Goal: Task Accomplishment & Management: Manage account settings

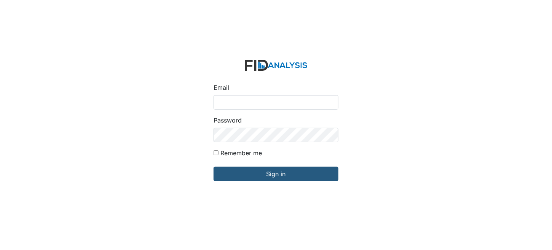
click at [287, 103] on input "Email" at bounding box center [276, 102] width 125 height 14
type input "[EMAIL_ADDRESS][DOMAIN_NAME]"
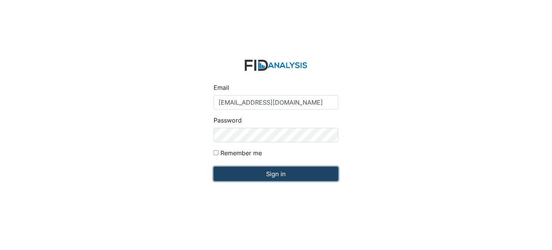
click at [269, 175] on input "Sign in" at bounding box center [276, 174] width 125 height 14
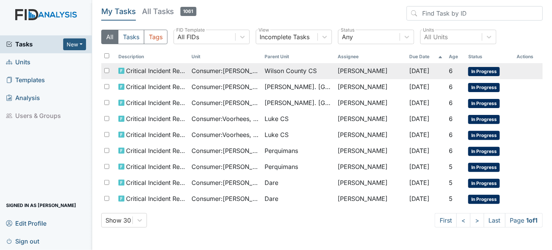
click at [323, 67] on span "Wilson County CS" at bounding box center [298, 70] width 67 height 9
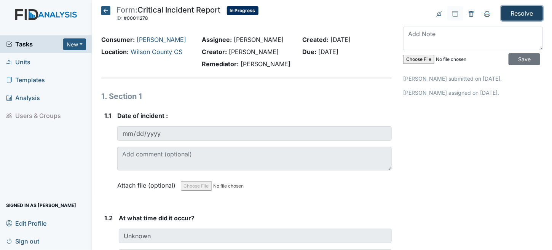
click at [518, 15] on input "Resolve" at bounding box center [523, 13] width 42 height 14
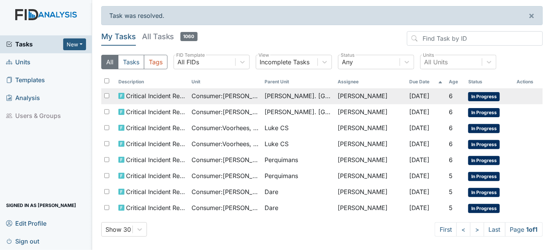
click at [306, 99] on span "[PERSON_NAME]. [GEOGRAPHIC_DATA]" at bounding box center [298, 95] width 67 height 9
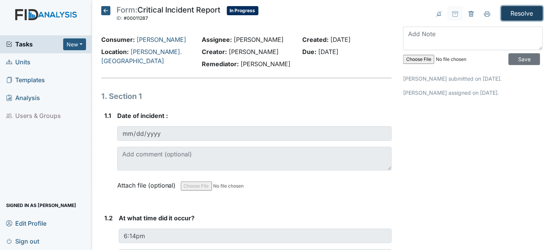
click at [525, 11] on input "Resolve" at bounding box center [523, 13] width 42 height 14
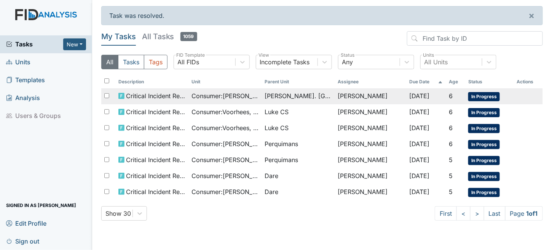
click at [229, 100] on span "Consumer : Gyoker, Tyler" at bounding box center [225, 95] width 67 height 9
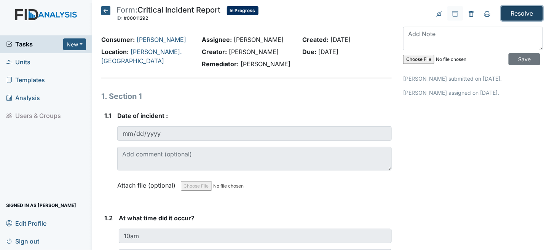
click at [509, 12] on input "Resolve" at bounding box center [523, 13] width 42 height 14
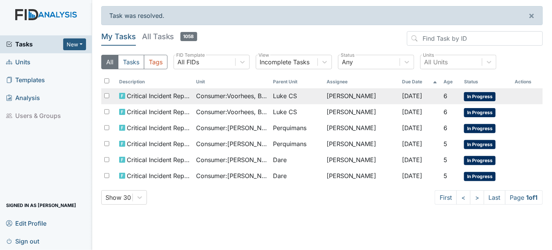
click at [193, 98] on td "Consumer : [PERSON_NAME]" at bounding box center [231, 96] width 77 height 16
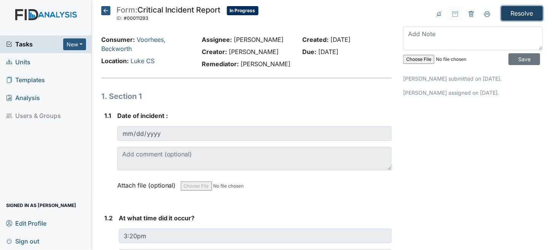
click at [513, 11] on input "Resolve" at bounding box center [523, 13] width 42 height 14
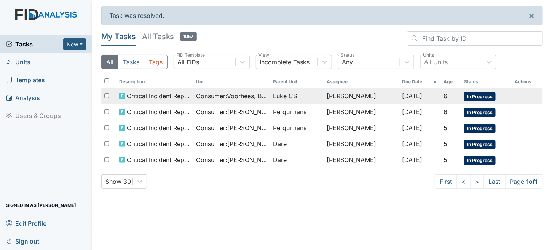
click at [211, 98] on span "Consumer : [PERSON_NAME]" at bounding box center [231, 95] width 71 height 9
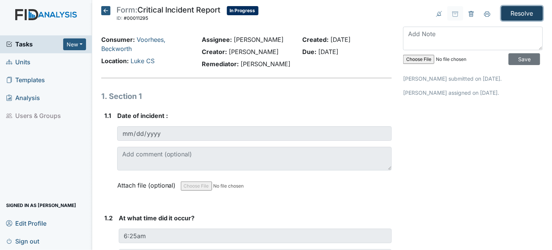
click at [516, 20] on input "Resolve" at bounding box center [523, 13] width 42 height 14
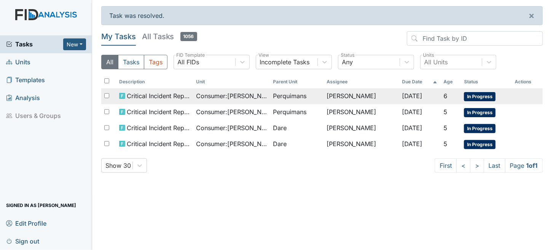
click at [250, 96] on span "Consumer : Catteau, Kristopher" at bounding box center [231, 95] width 71 height 9
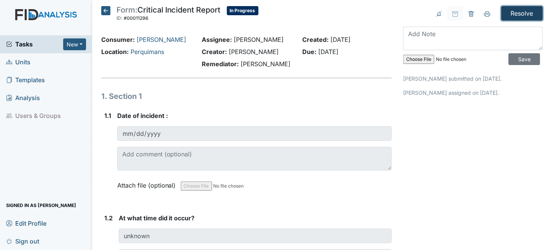
click at [520, 13] on input "Resolve" at bounding box center [523, 13] width 42 height 14
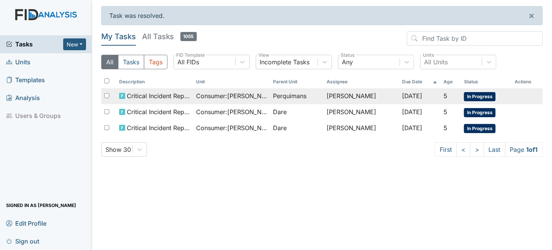
click at [214, 99] on span "Consumer : Griffin, Virginia" at bounding box center [231, 95] width 71 height 9
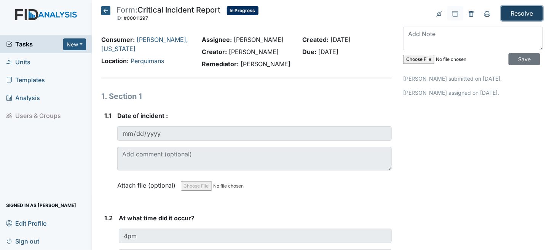
click at [507, 12] on input "Resolve" at bounding box center [523, 13] width 42 height 14
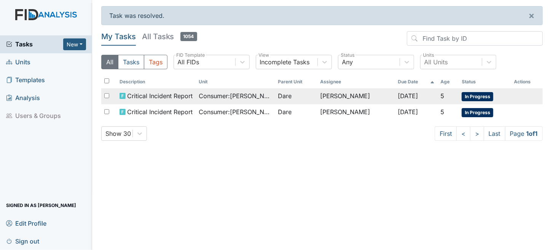
drag, startPoint x: 234, startPoint y: 97, endPoint x: 266, endPoint y: 90, distance: 32.8
click at [235, 97] on span "Consumer : Michael, Ryan" at bounding box center [235, 95] width 73 height 9
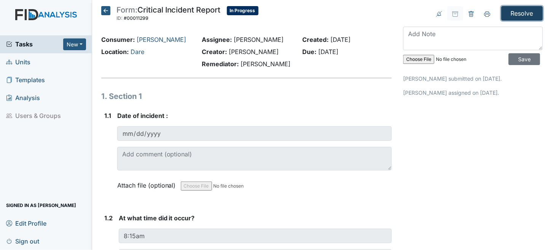
click at [530, 17] on input "Resolve" at bounding box center [523, 13] width 42 height 14
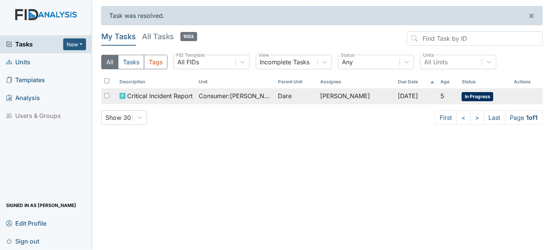
click at [329, 95] on td "[PERSON_NAME]" at bounding box center [356, 96] width 78 height 16
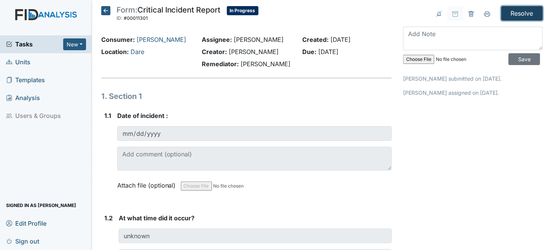
click at [512, 10] on input "Resolve" at bounding box center [523, 13] width 42 height 14
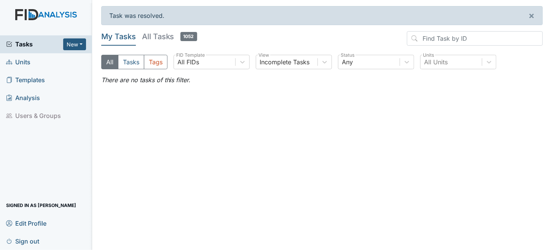
click at [22, 59] on span "Units" at bounding box center [18, 62] width 24 height 12
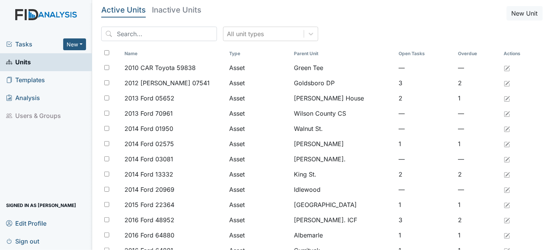
click at [26, 36] on div "Tasks New Form Inspection Document Bundle" at bounding box center [46, 44] width 92 height 18
click at [26, 46] on span "Tasks" at bounding box center [34, 44] width 57 height 9
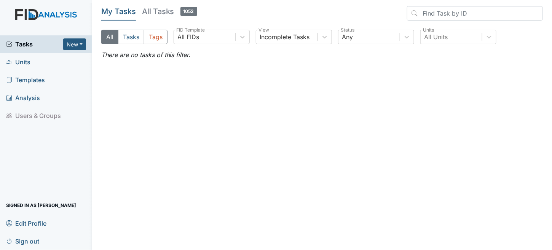
click at [31, 240] on span "Sign out" at bounding box center [22, 241] width 33 height 12
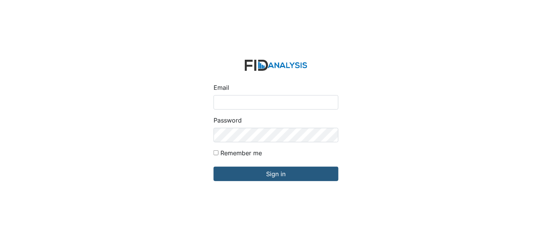
drag, startPoint x: 252, startPoint y: 2, endPoint x: 312, endPoint y: 39, distance: 70.0
click at [311, 38] on div "Email Password Remember me Sign in" at bounding box center [276, 125] width 552 height 250
